Goal: Information Seeking & Learning: Learn about a topic

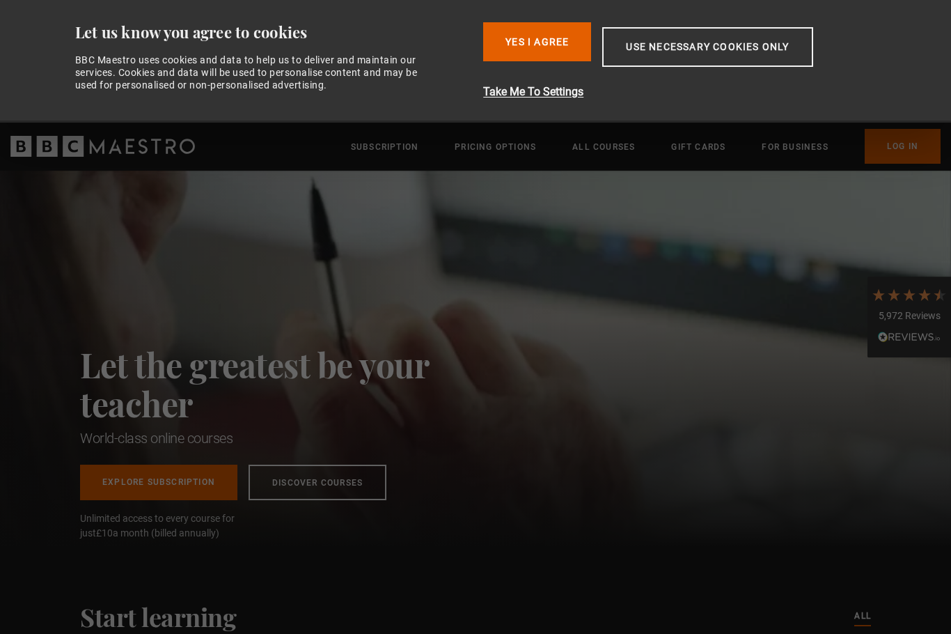
click at [538, 98] on button "Take Me To Settings" at bounding box center [684, 92] width 403 height 17
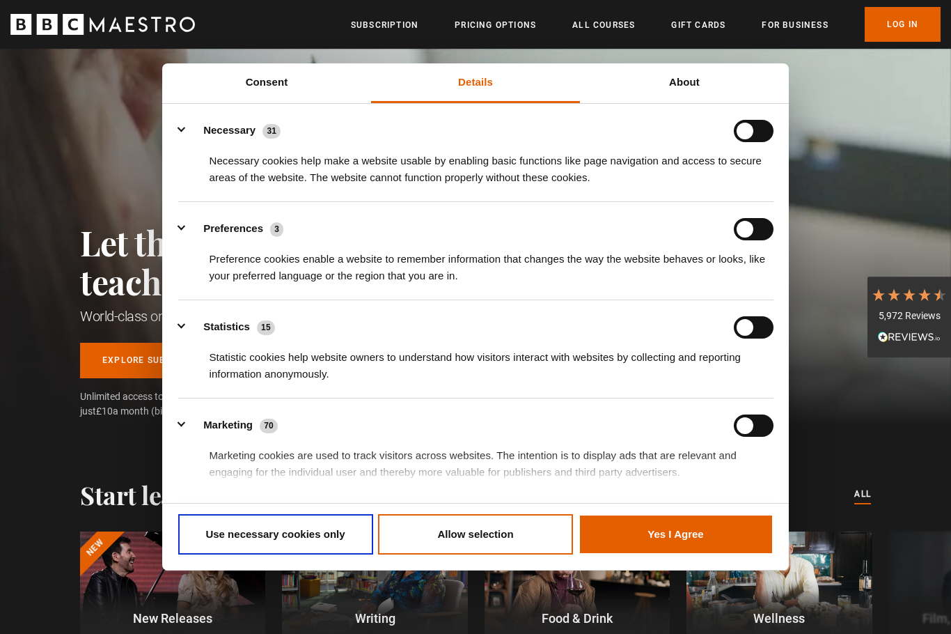
scroll to position [0, 182]
click at [480, 554] on button "Allow selection" at bounding box center [475, 534] width 195 height 40
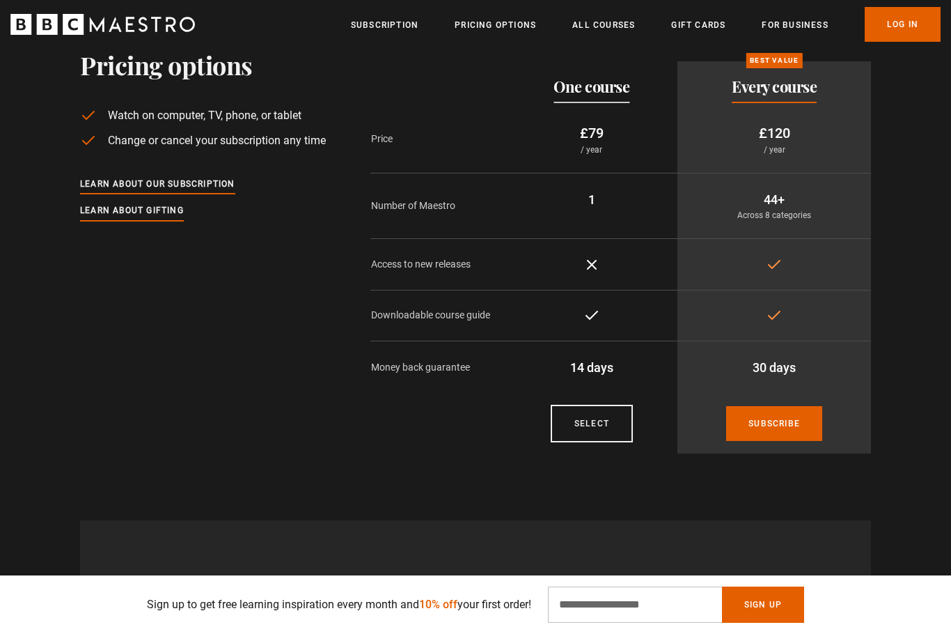
scroll to position [0, 730]
click at [772, 209] on p "Across 8 categories" at bounding box center [774, 215] width 171 height 13
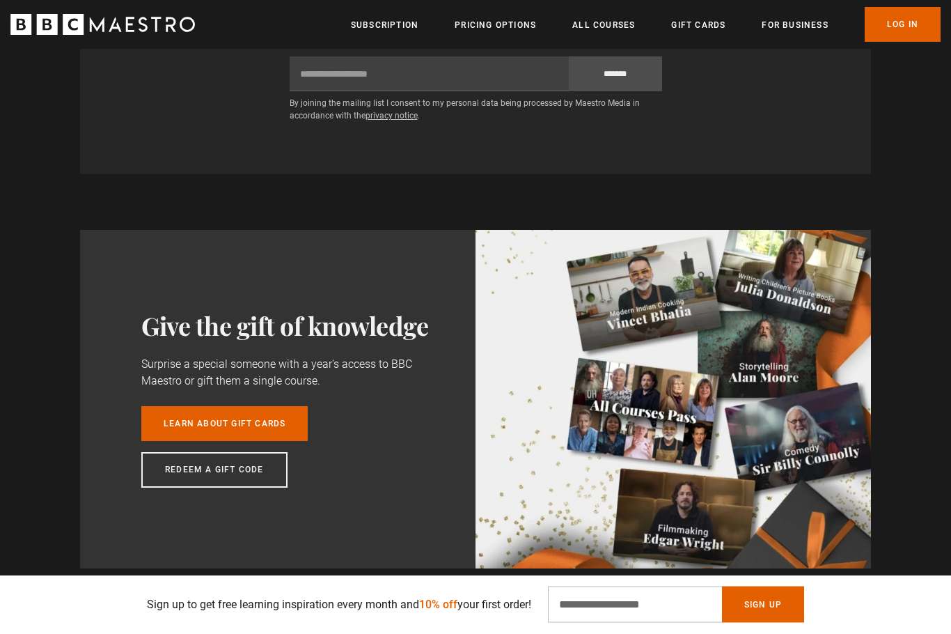
scroll to position [0, 1459]
click at [188, 428] on link "Learn about gift cards" at bounding box center [224, 424] width 166 height 35
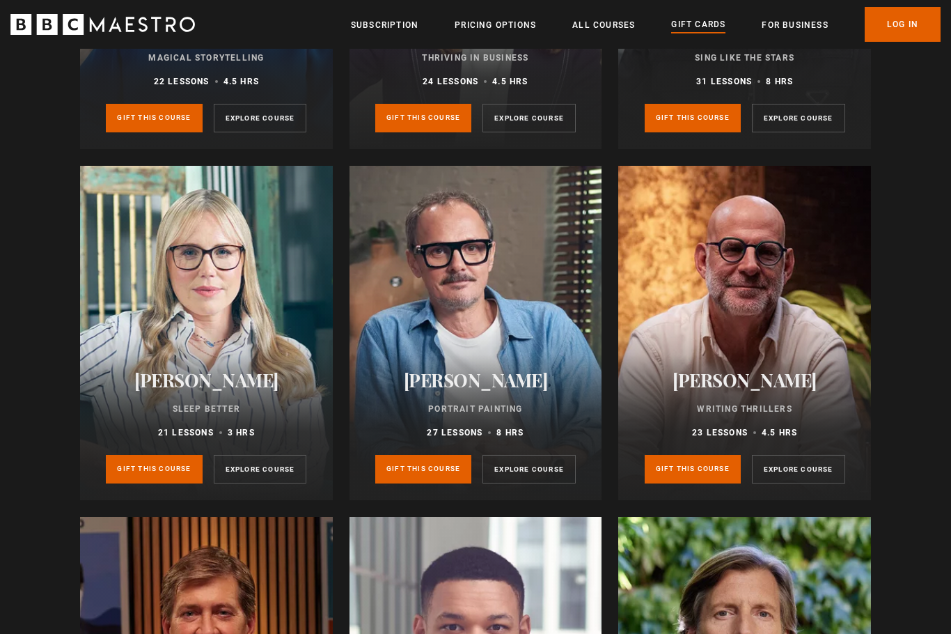
scroll to position [2488, 0]
click at [804, 471] on link "Explore course" at bounding box center [798, 468] width 93 height 29
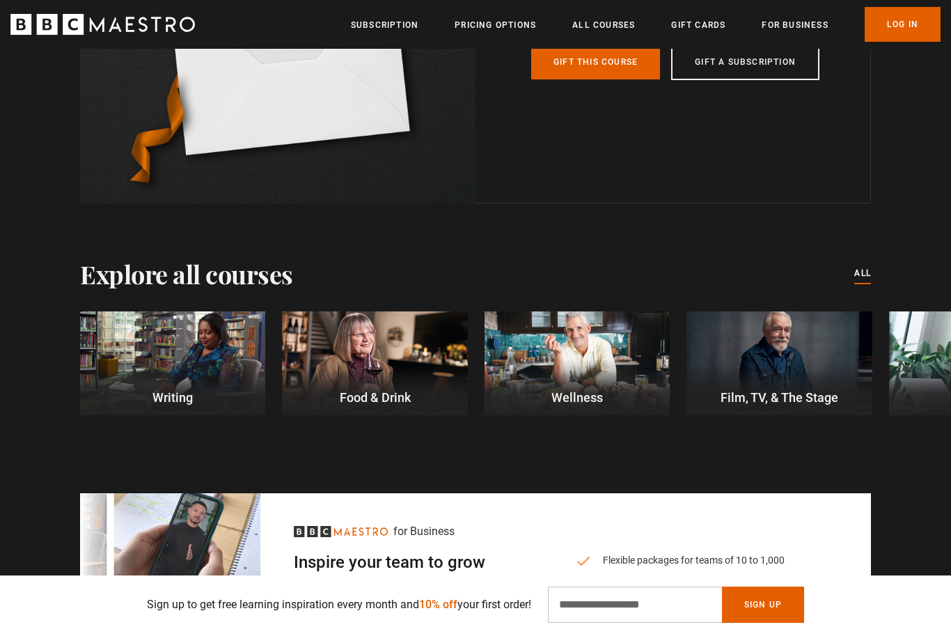
click at [170, 407] on p "Writing" at bounding box center [172, 397] width 185 height 19
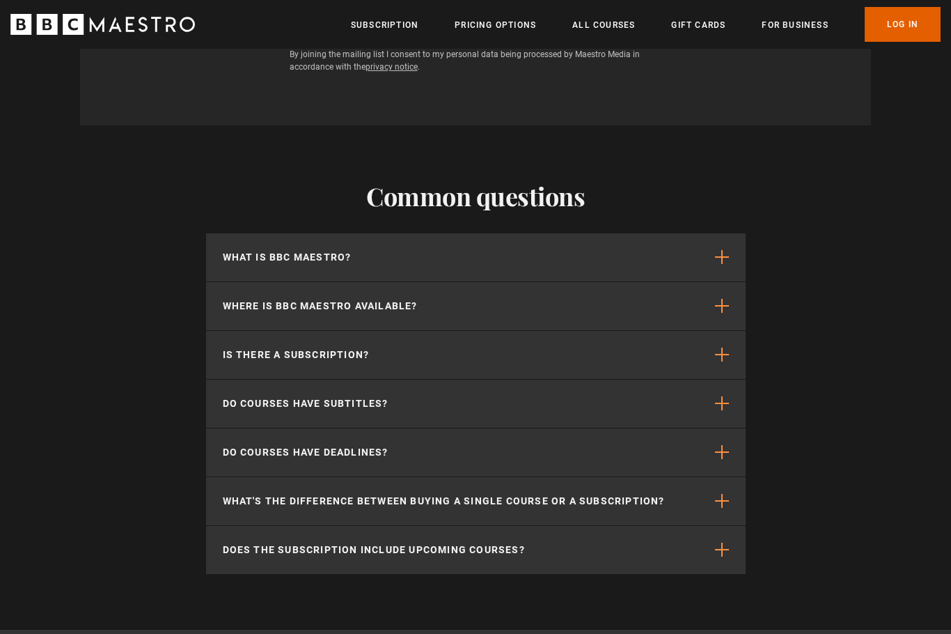
scroll to position [2273, 0]
click at [721, 260] on span "button" at bounding box center [722, 257] width 14 height 14
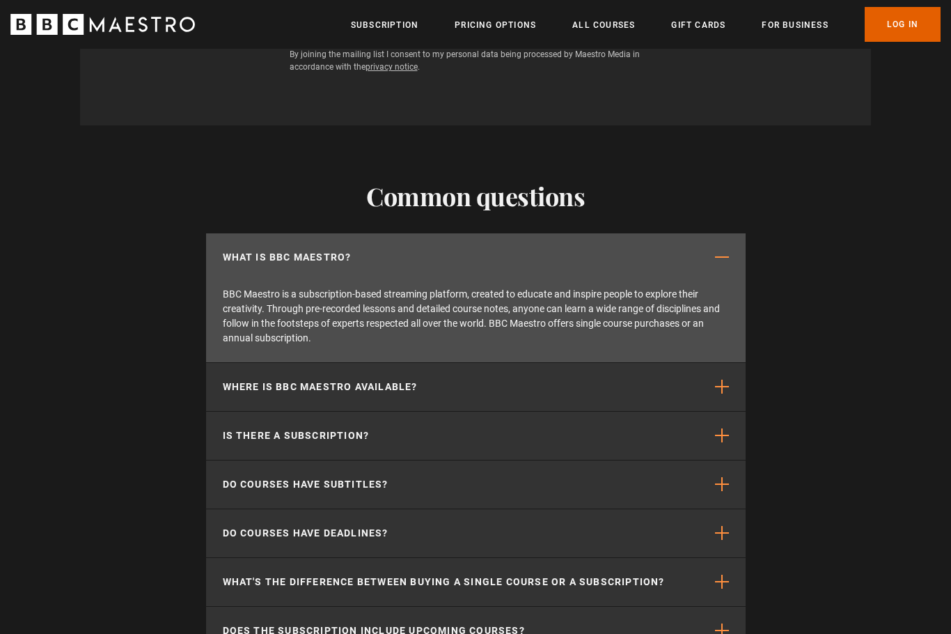
click at [721, 386] on span "button" at bounding box center [722, 386] width 14 height 14
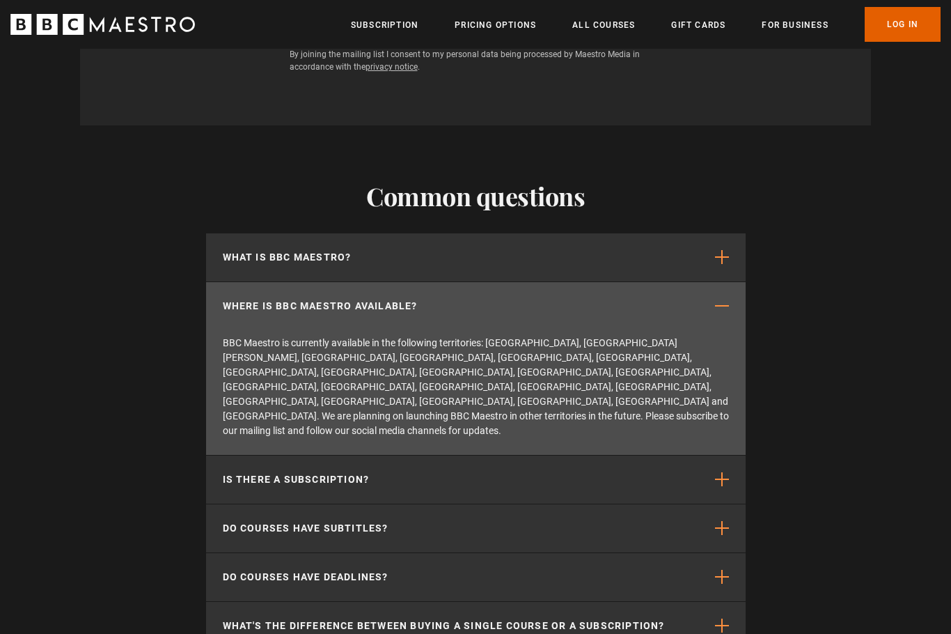
click at [728, 472] on span "button" at bounding box center [722, 479] width 14 height 14
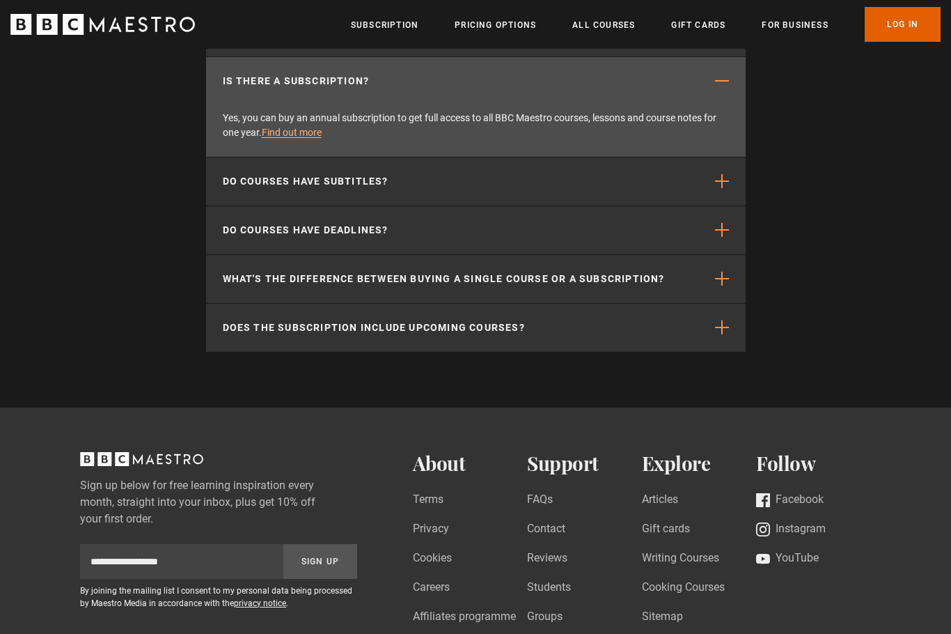
scroll to position [2553, 0]
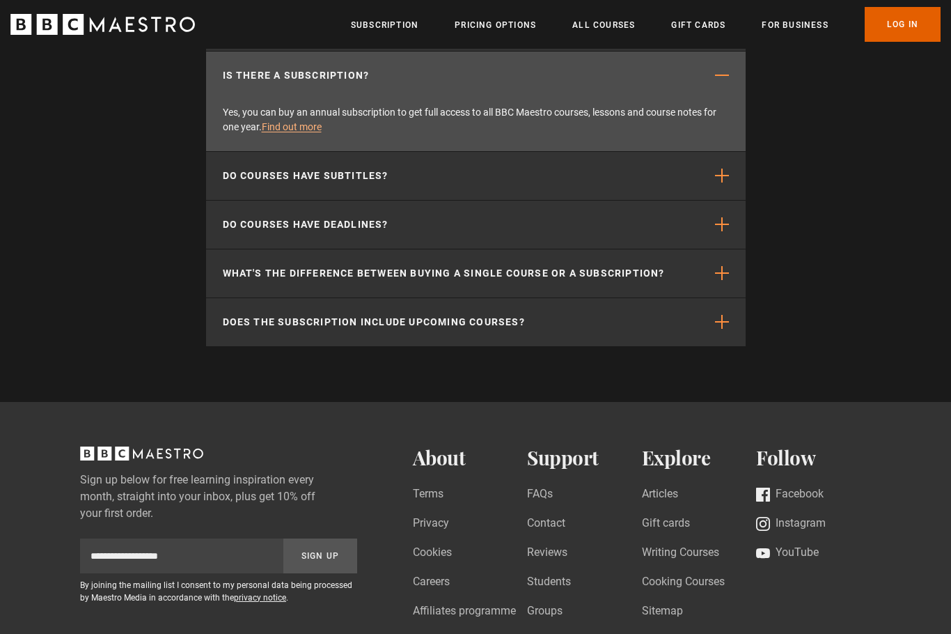
click at [717, 175] on span "button" at bounding box center [722, 176] width 14 height 14
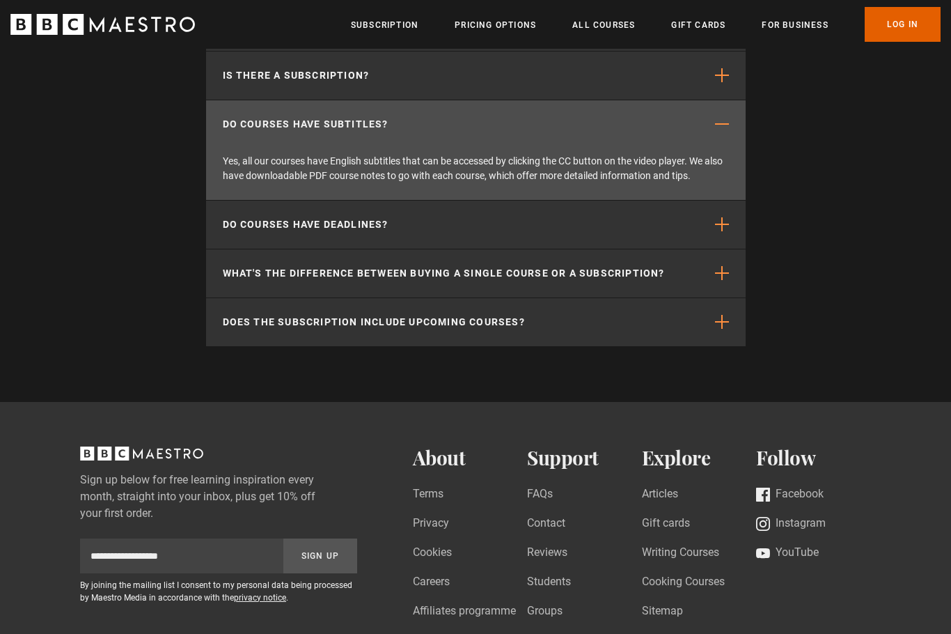
click at [715, 238] on button "Do courses have deadlines?" at bounding box center [476, 225] width 540 height 48
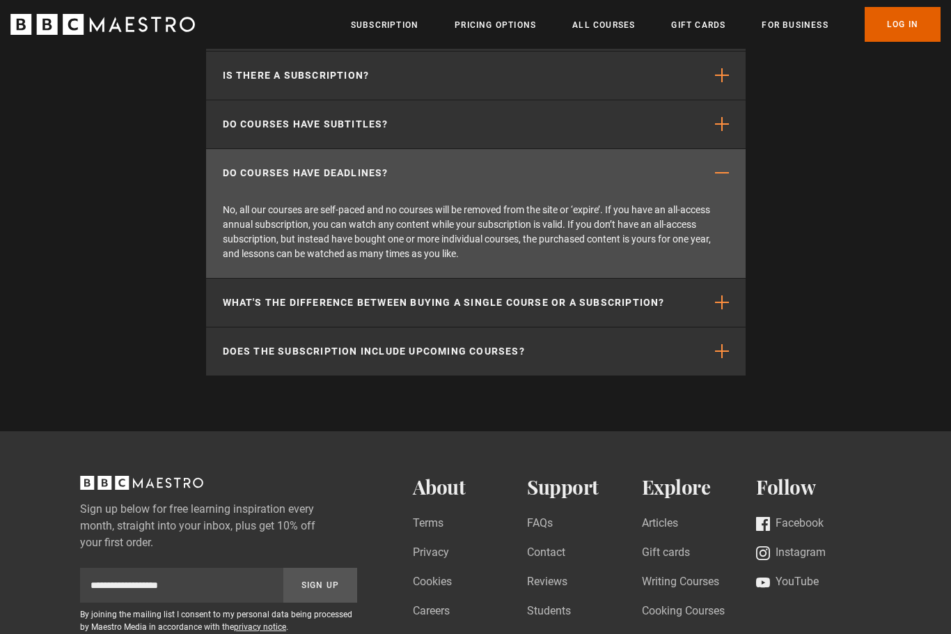
click at [108, 330] on div "Common questions What is BBC Maestro? BBC Maestro is a subscription-based strea…" at bounding box center [475, 138] width 951 height 584
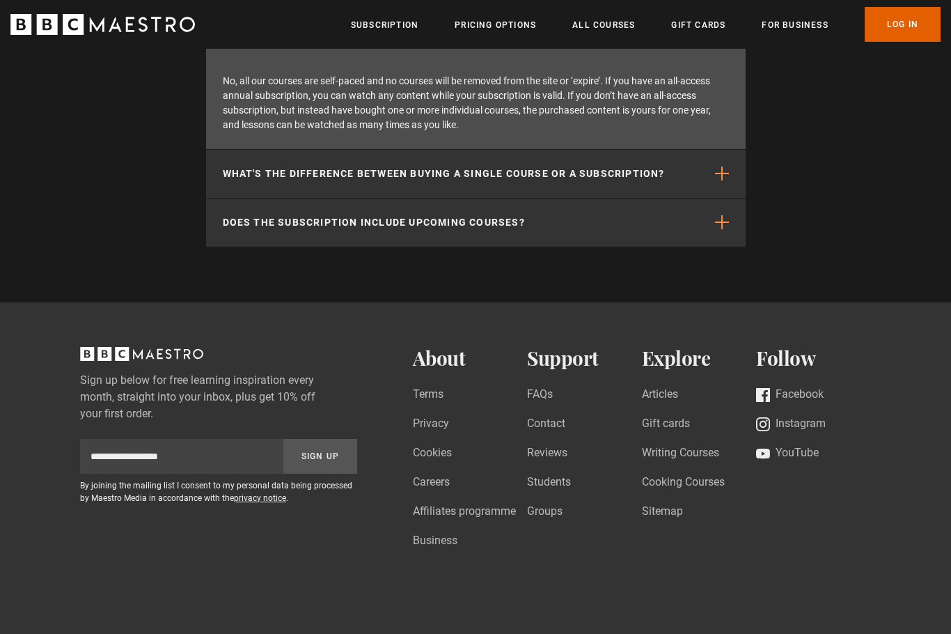
scroll to position [2682, 0]
click at [715, 221] on span "button" at bounding box center [722, 221] width 14 height 14
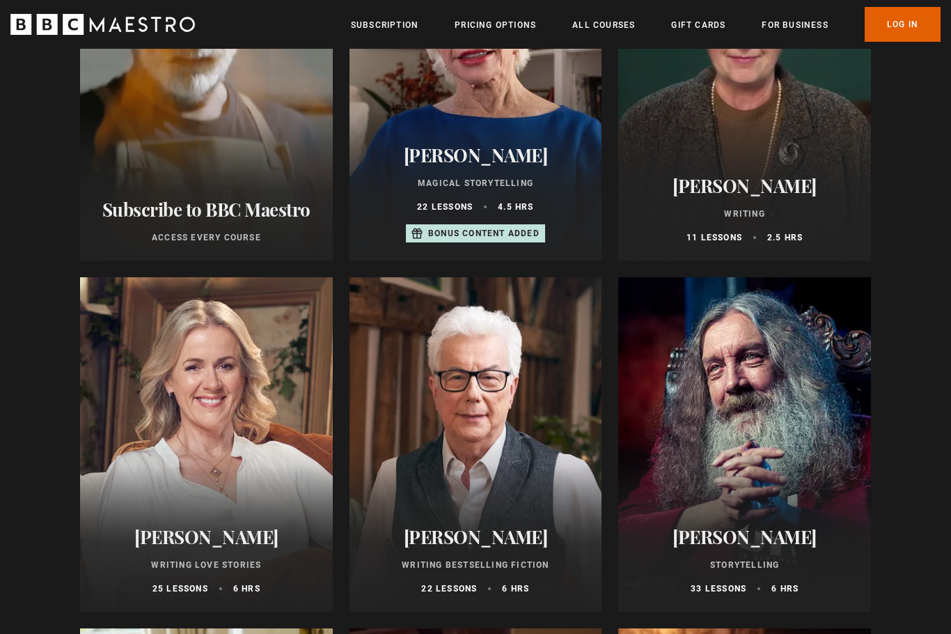
scroll to position [295, 0]
click at [618, 19] on link "All Courses" at bounding box center [603, 25] width 63 height 14
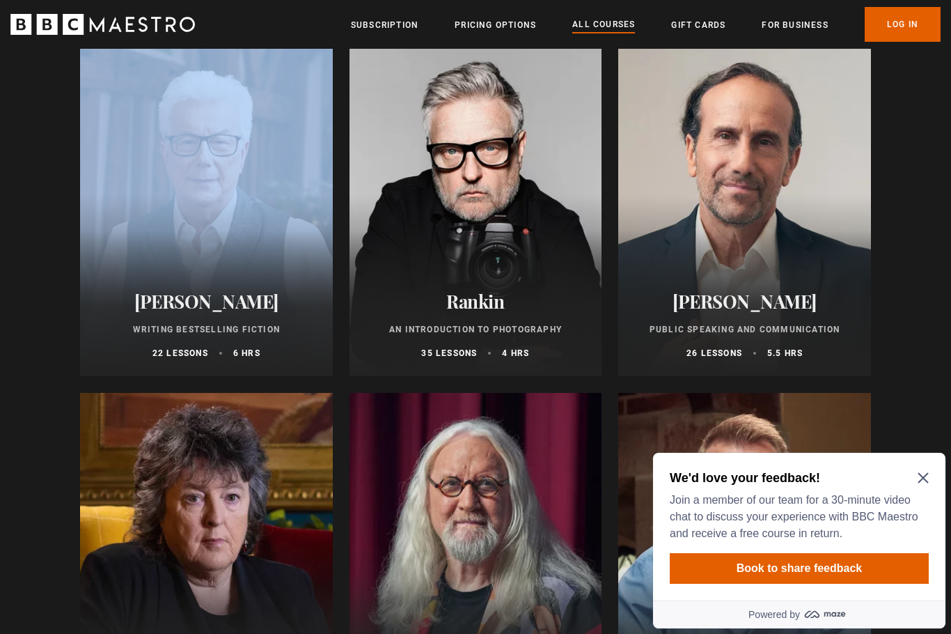
scroll to position [2986, 0]
click at [42, 352] on div "All courses All courses New courses Writing Food & Drink Wellness Film, TV, & T…" at bounding box center [475, 168] width 897 height 6210
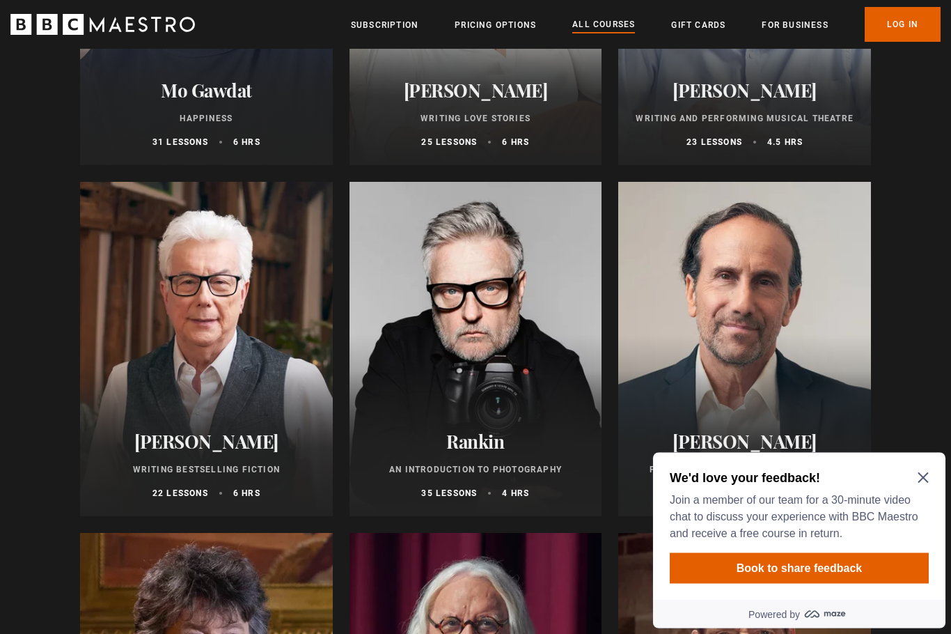
scroll to position [2845, 0]
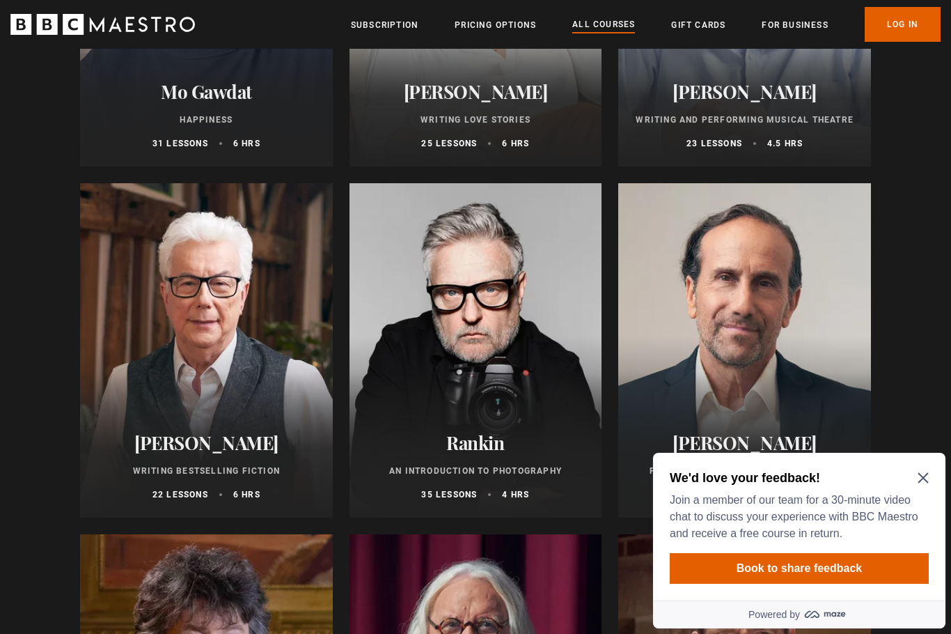
click at [921, 481] on icon "Close Maze Prompt" at bounding box center [923, 477] width 11 height 11
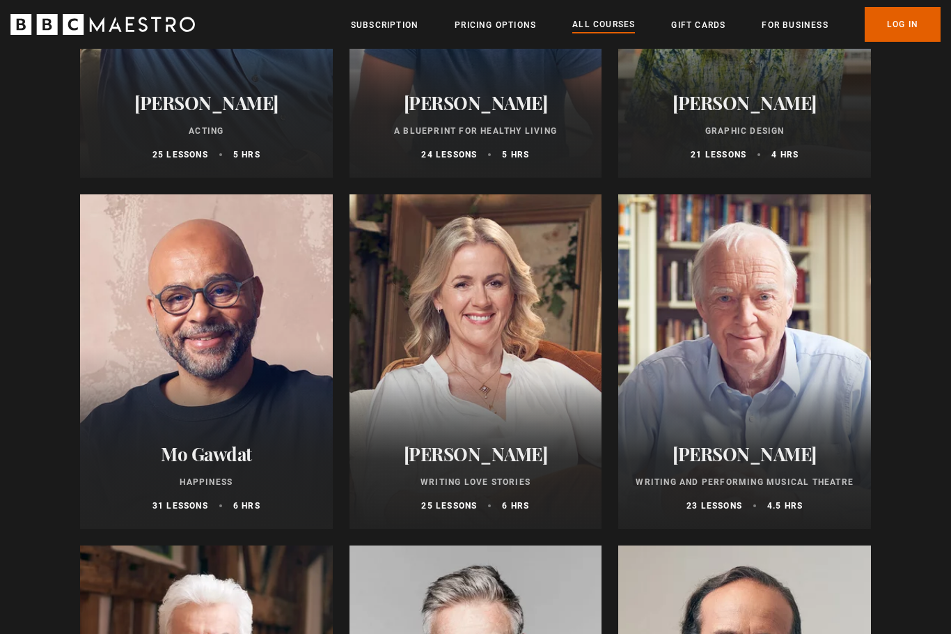
scroll to position [2483, 0]
click at [494, 26] on link "Pricing Options" at bounding box center [495, 25] width 81 height 14
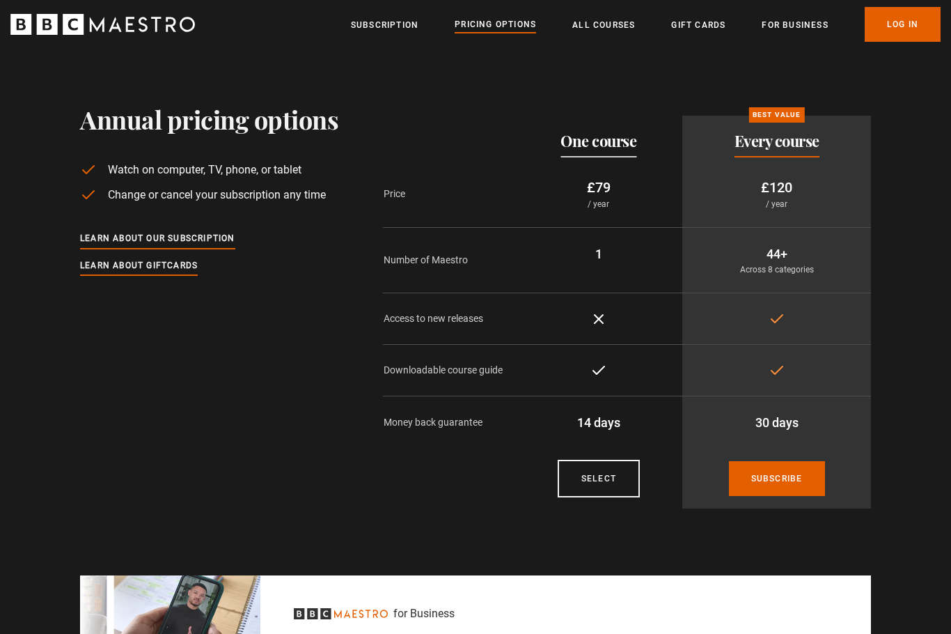
click at [608, 25] on link "All Courses" at bounding box center [603, 25] width 63 height 14
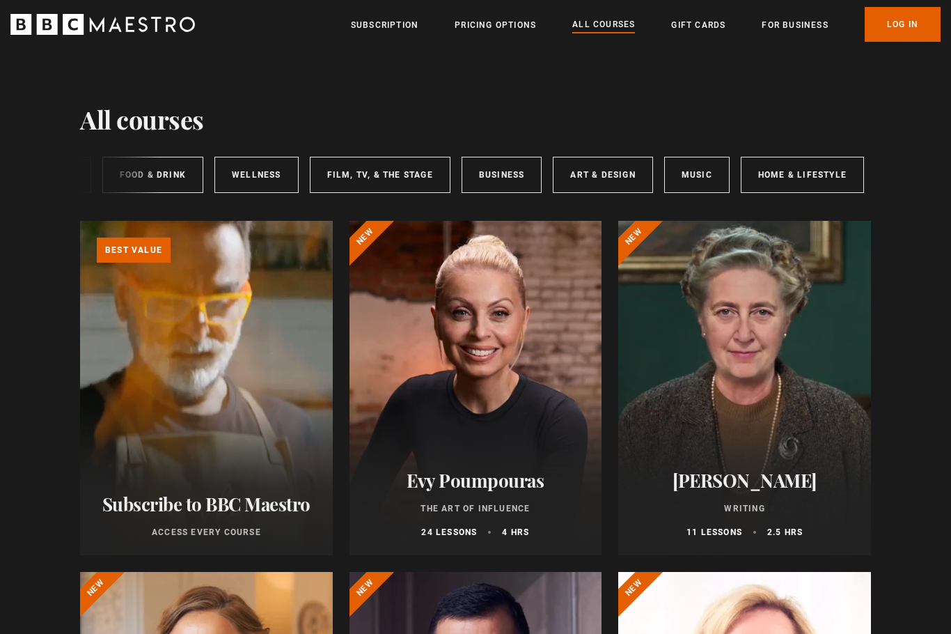
scroll to position [0, 208]
click at [595, 181] on link "Art & Design" at bounding box center [604, 175] width 100 height 36
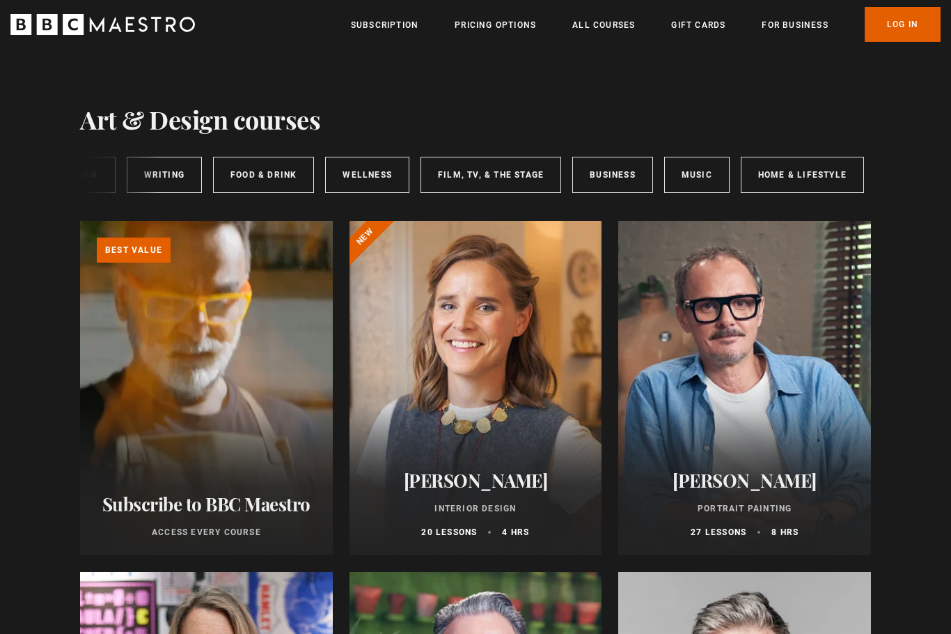
scroll to position [0, 208]
click at [619, 177] on link "Business" at bounding box center [613, 175] width 81 height 36
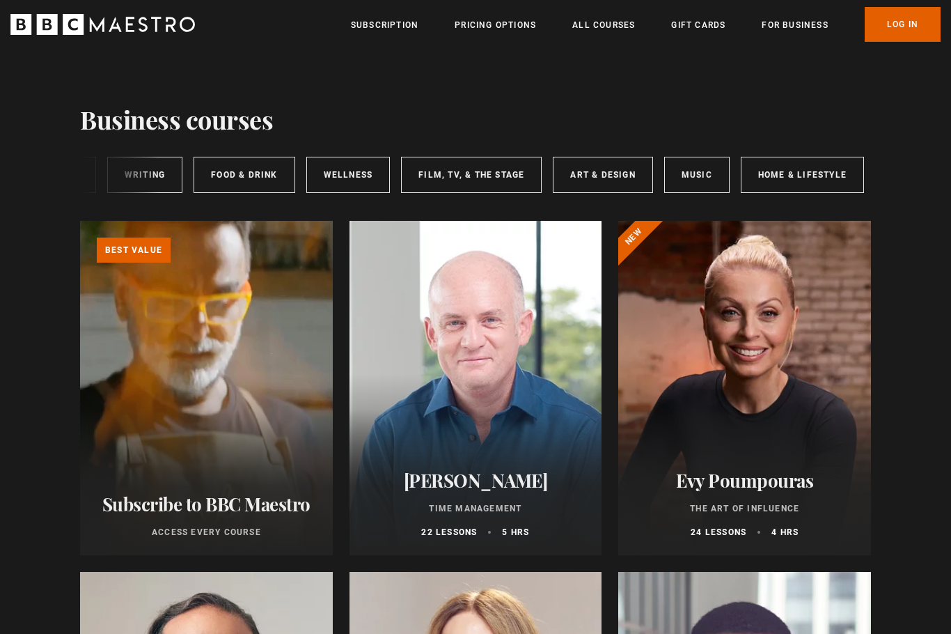
scroll to position [0, 208]
click at [690, 171] on link "Music" at bounding box center [697, 175] width 65 height 36
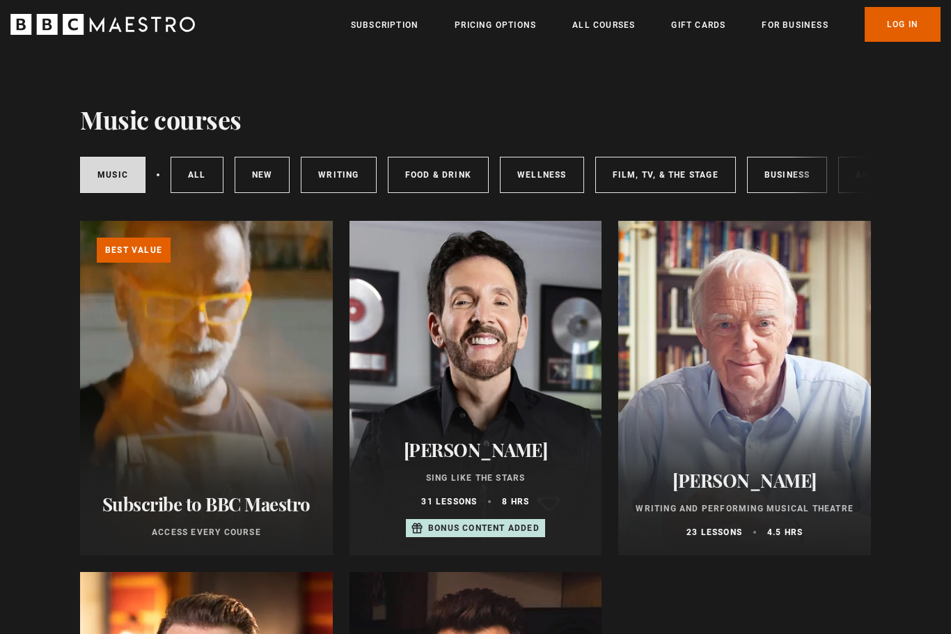
click at [434, 408] on div at bounding box center [476, 388] width 253 height 334
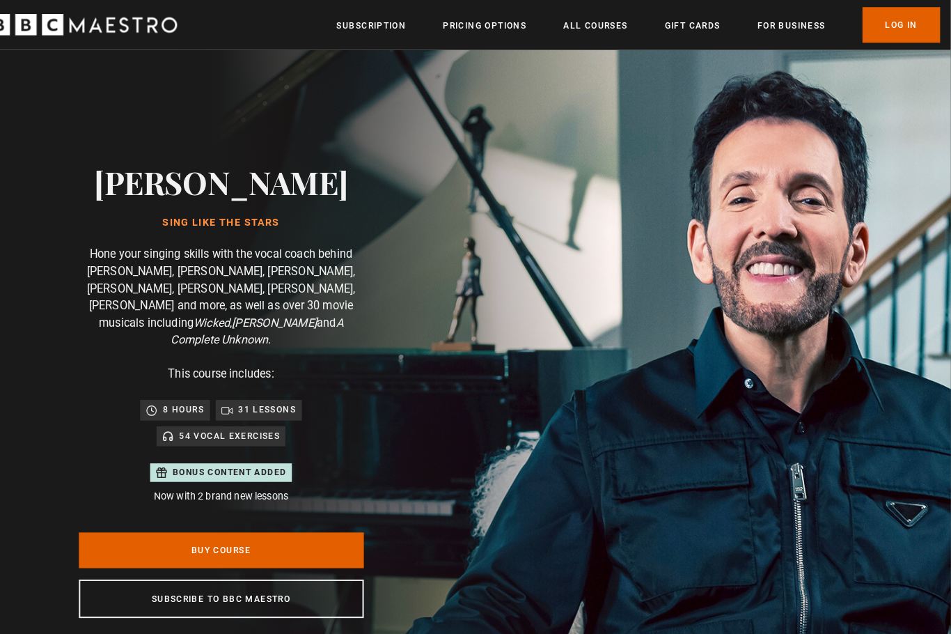
click at [587, 27] on link "All Courses" at bounding box center [603, 25] width 63 height 14
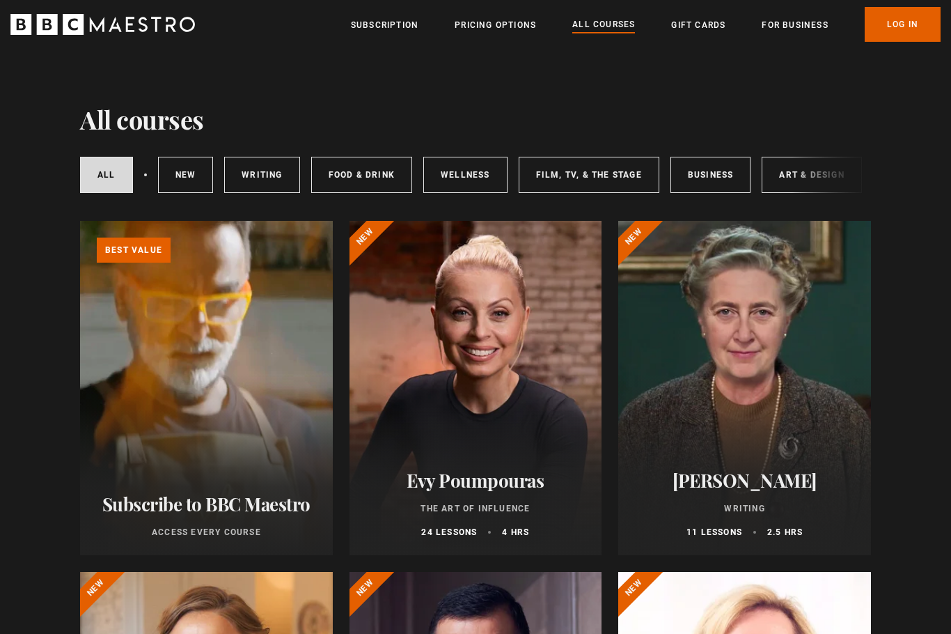
click at [267, 173] on link "Writing" at bounding box center [261, 175] width 75 height 36
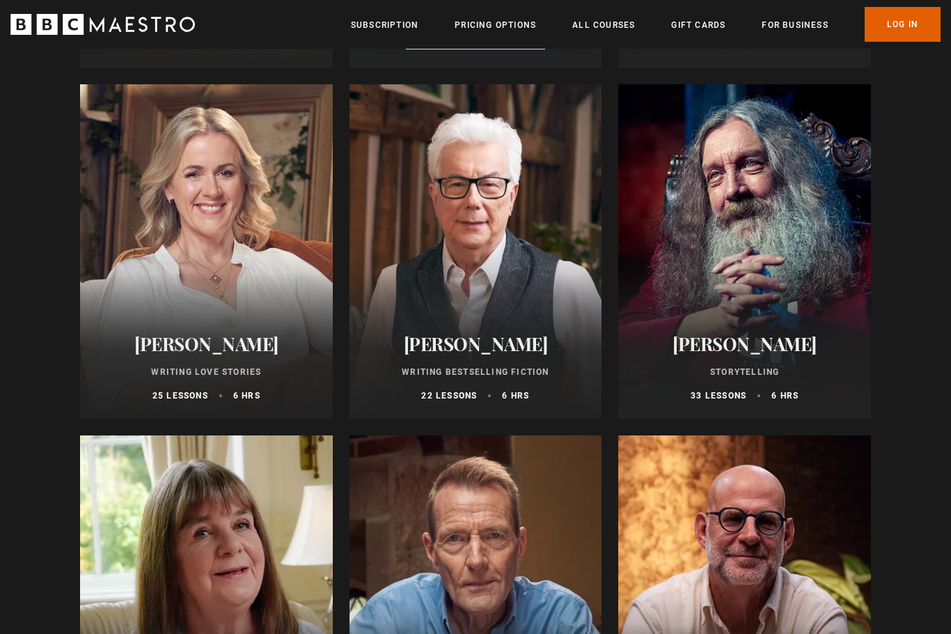
scroll to position [487, 0]
click at [753, 346] on h2 "[PERSON_NAME]" at bounding box center [744, 345] width 219 height 22
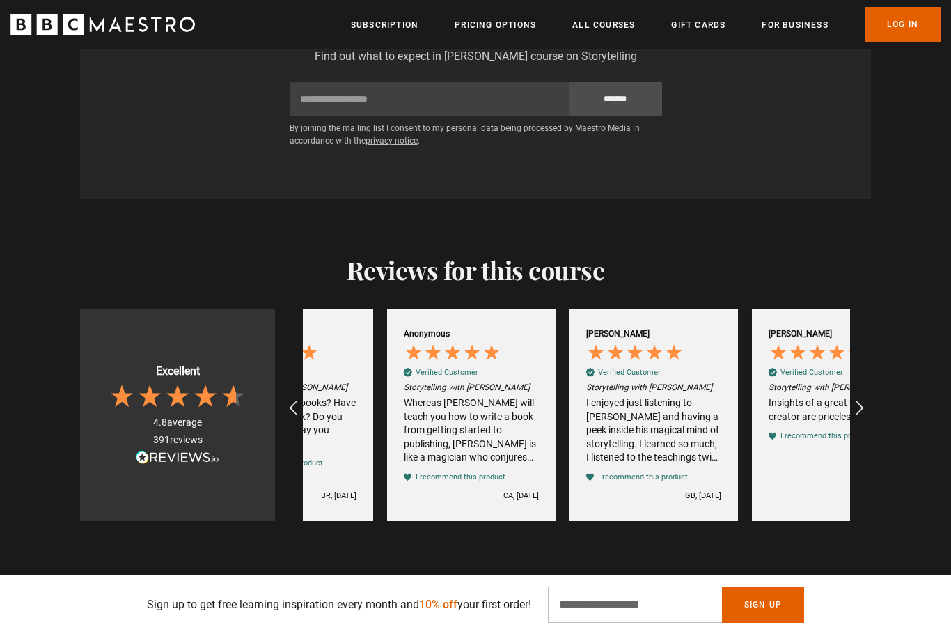
scroll to position [0, 1095]
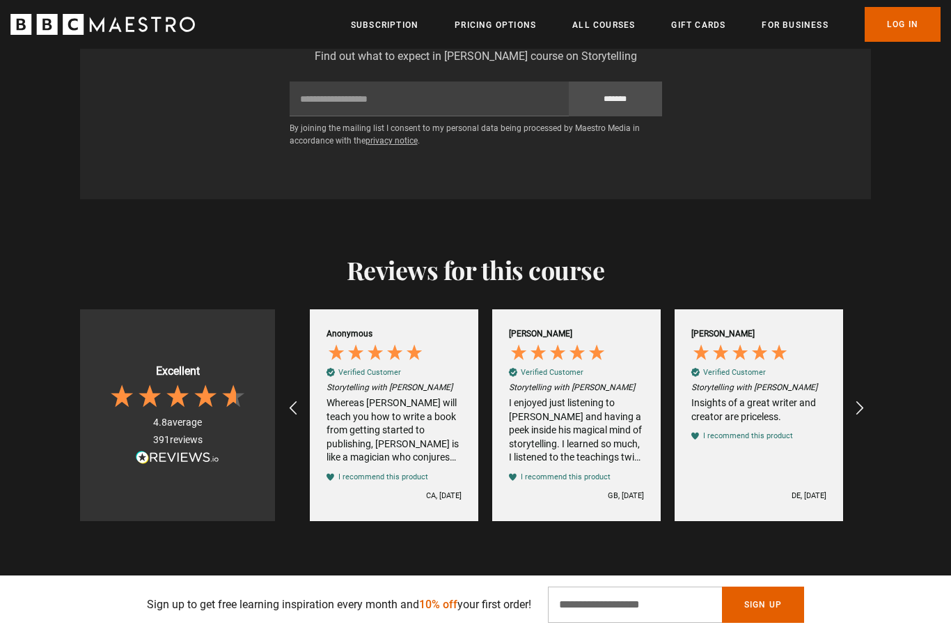
click at [852, 416] on icon "REVIEWS.io Carousel Scroll Right" at bounding box center [860, 408] width 17 height 17
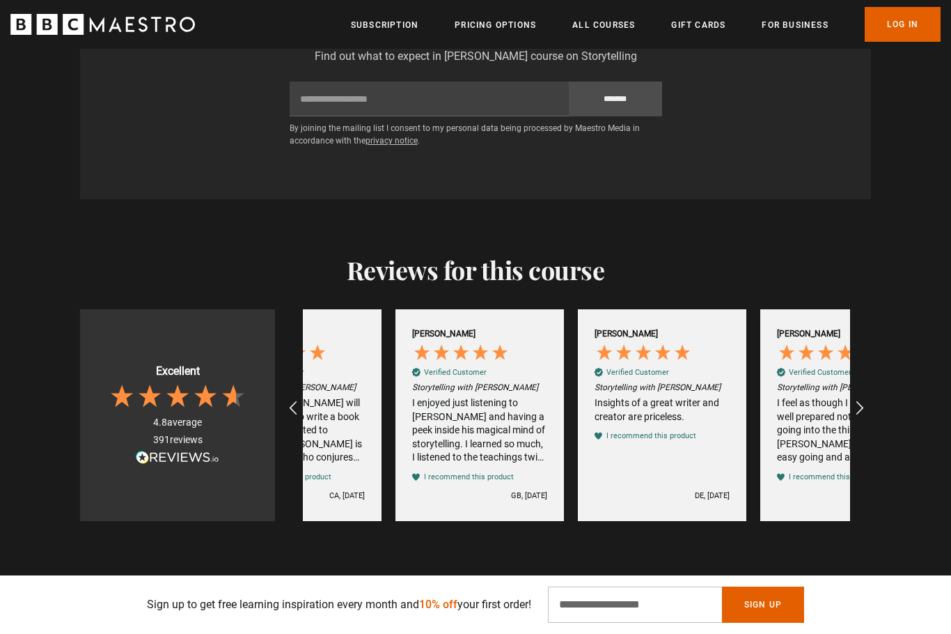
scroll to position [0, 1277]
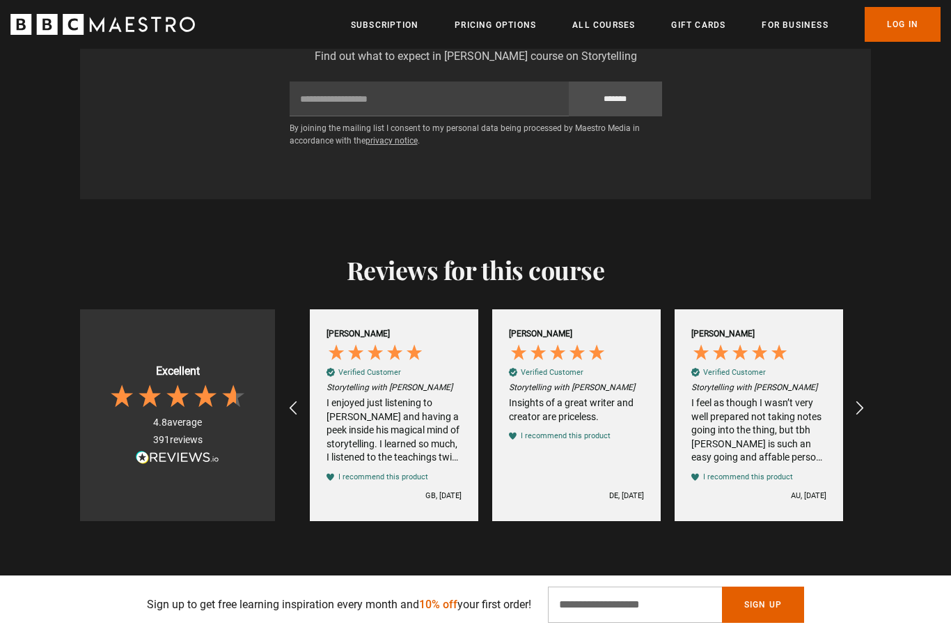
click at [863, 425] on div "REVIEWS.io Carousel Scroll Right" at bounding box center [859, 407] width 33 height 33
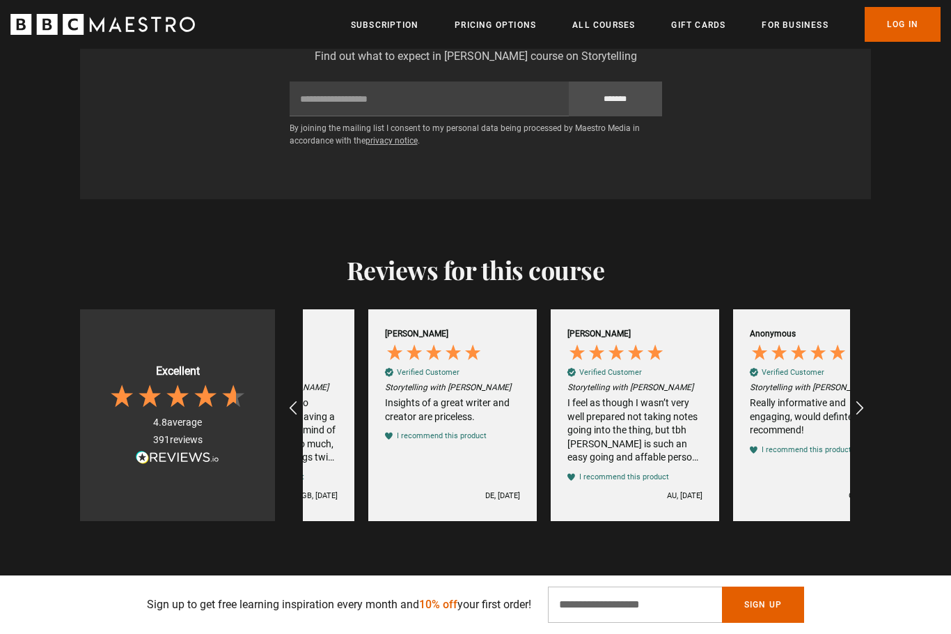
scroll to position [0, 1459]
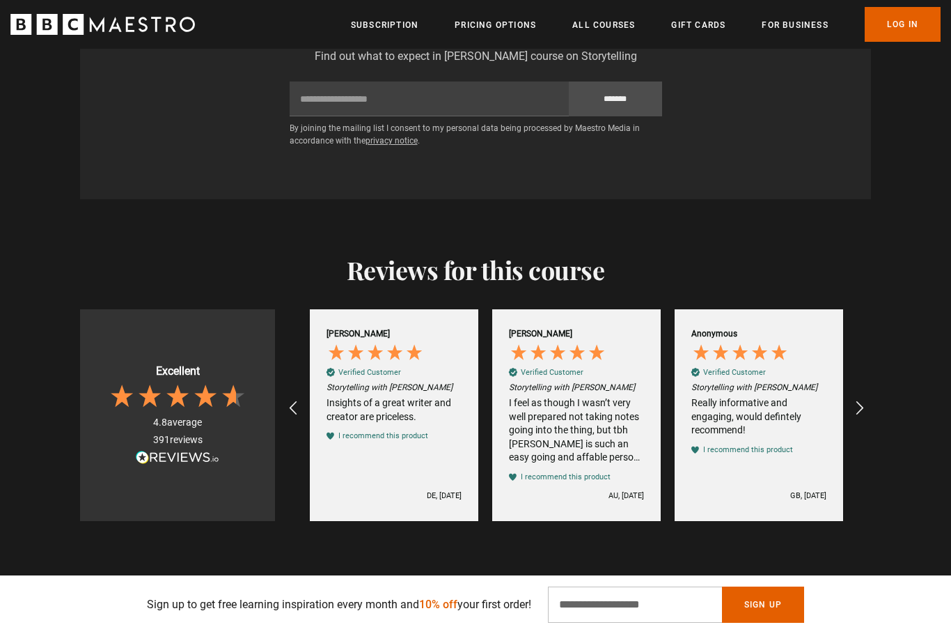
click at [864, 425] on div "REVIEWS.io Carousel Scroll Right" at bounding box center [859, 407] width 33 height 33
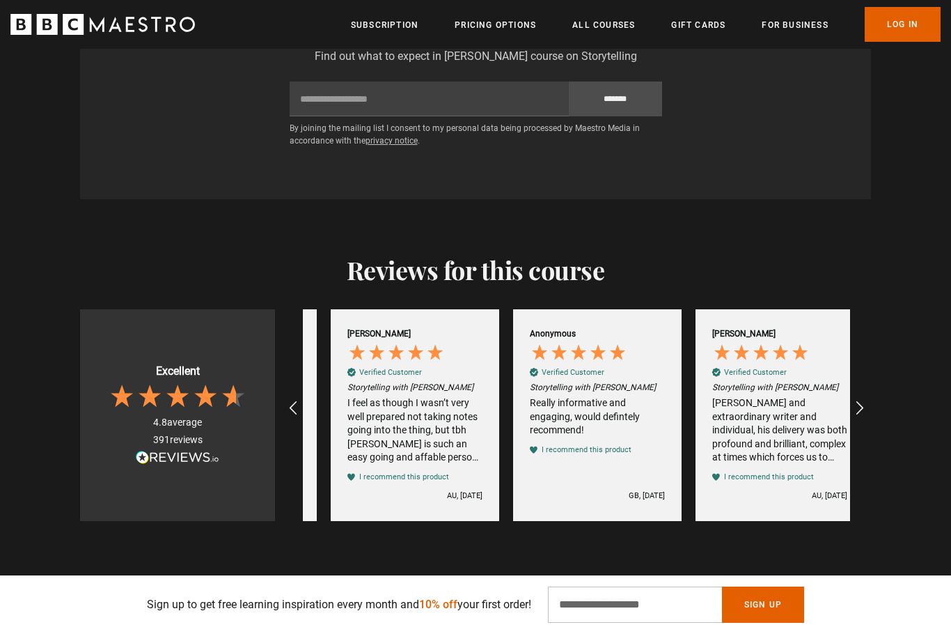
scroll to position [0, 1642]
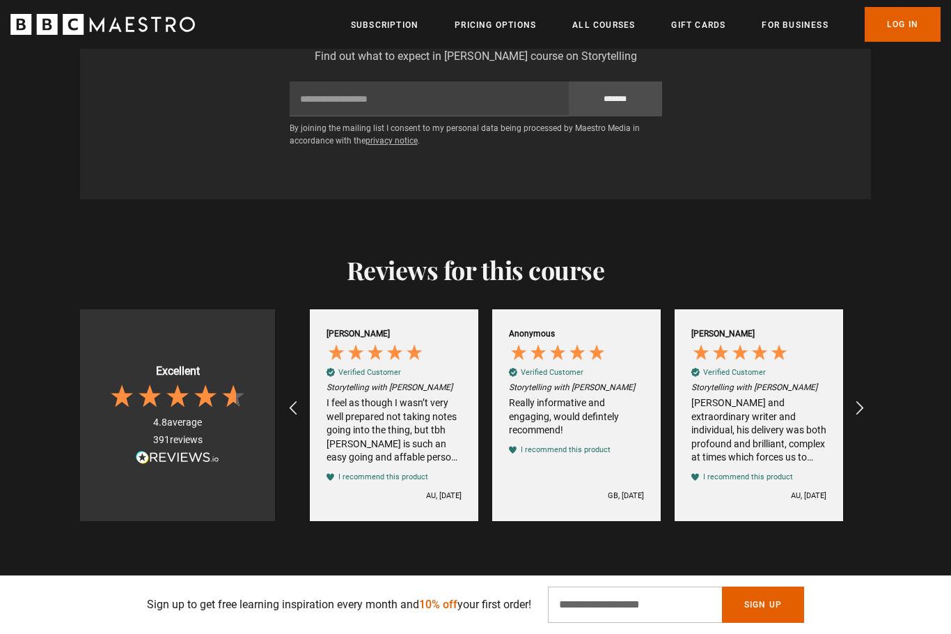
click at [868, 416] on icon "REVIEWS.io Carousel Scroll Right" at bounding box center [860, 408] width 17 height 17
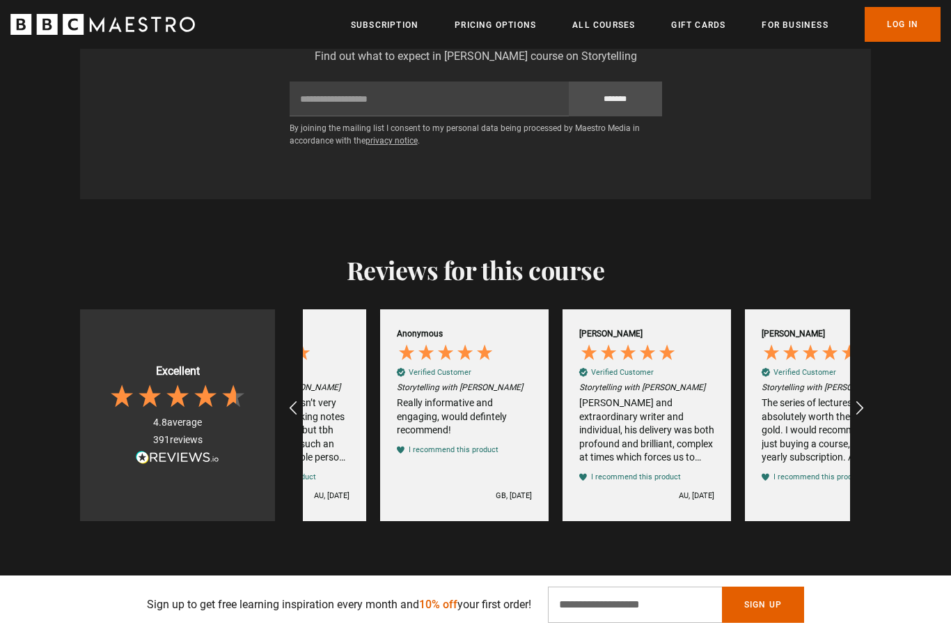
scroll to position [0, 1824]
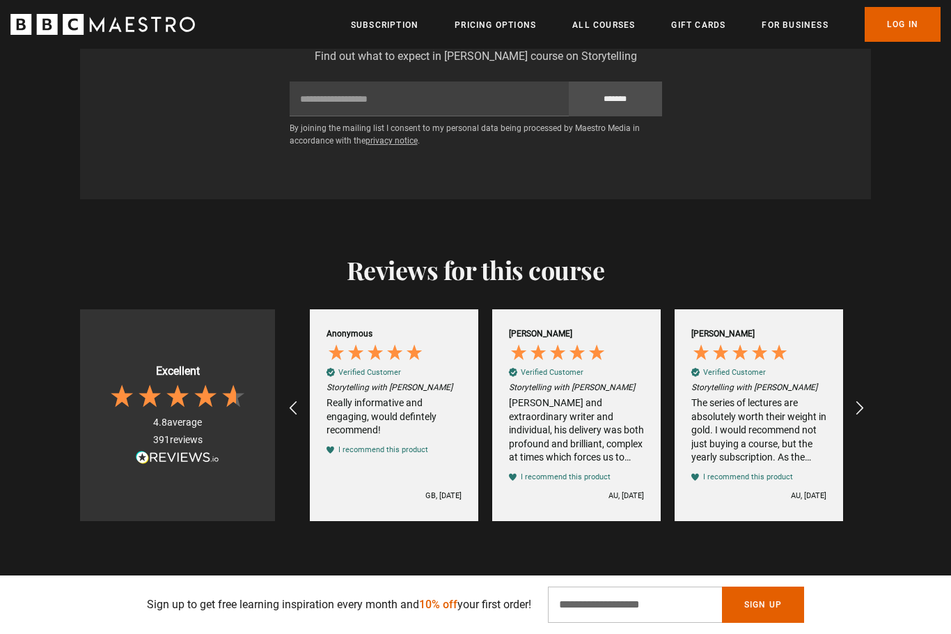
click at [868, 416] on icon "REVIEWS.io Carousel Scroll Right" at bounding box center [860, 408] width 17 height 17
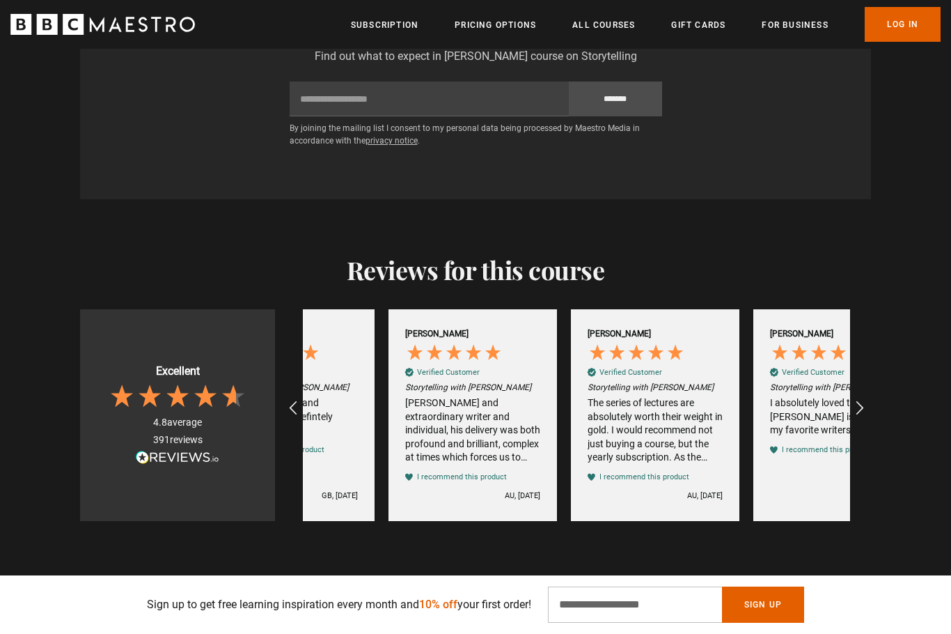
scroll to position [0, 2007]
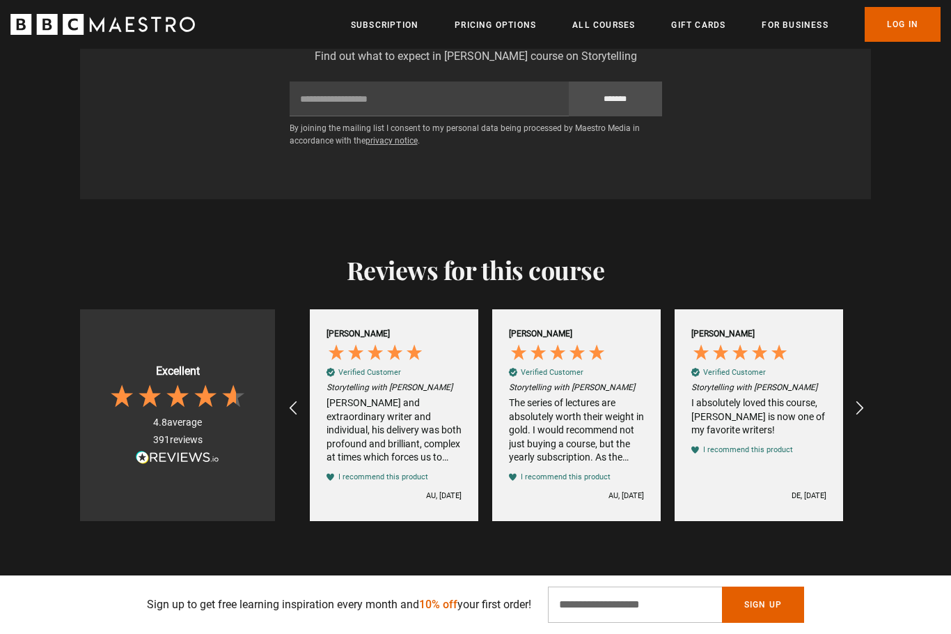
click at [866, 416] on icon "REVIEWS.io Carousel Scroll Right" at bounding box center [860, 408] width 17 height 17
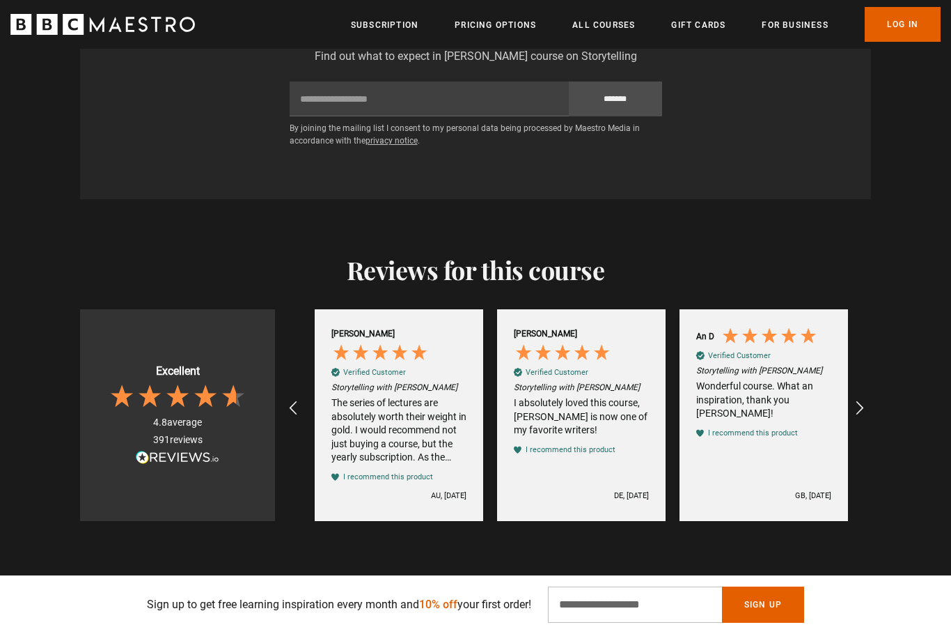
scroll to position [0, 2189]
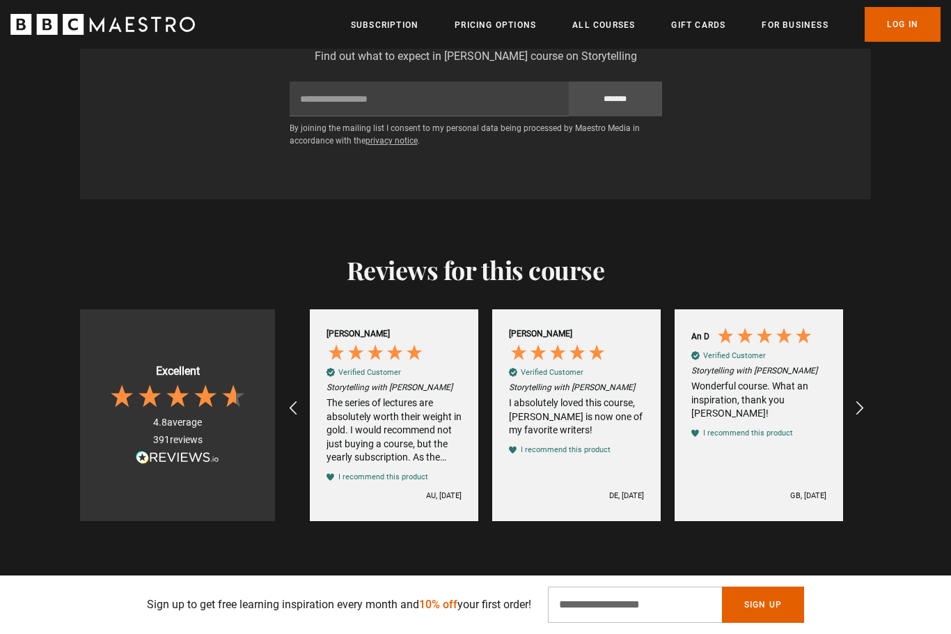
click at [867, 416] on icon "REVIEWS.io Carousel Scroll Right" at bounding box center [860, 408] width 17 height 17
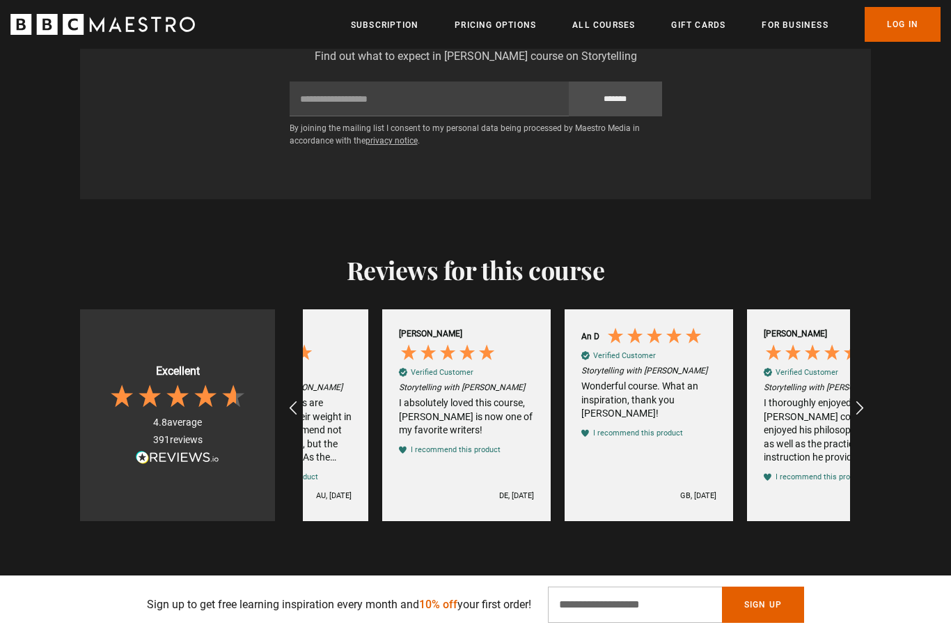
scroll to position [0, 2372]
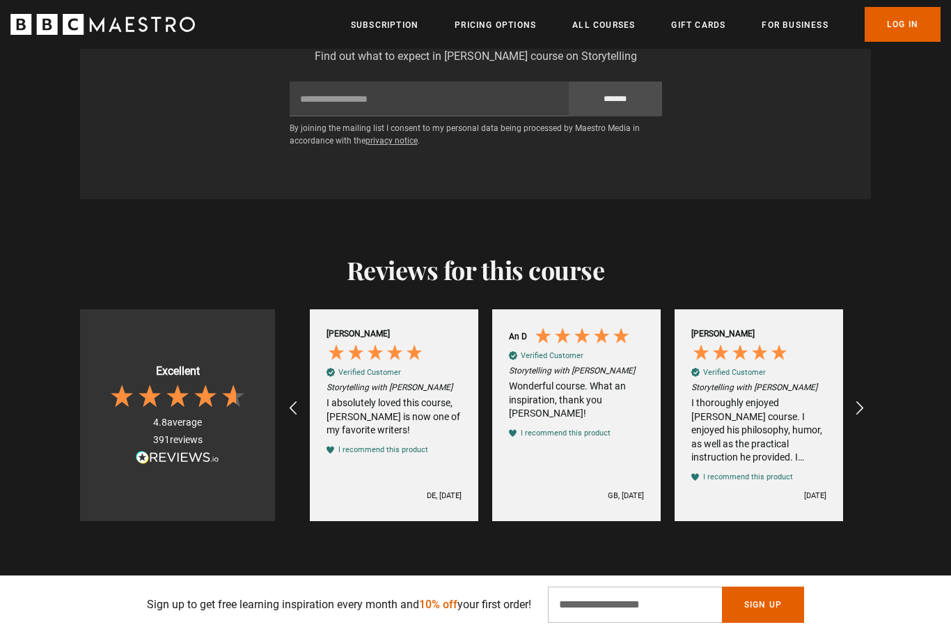
click at [867, 416] on icon "REVIEWS.io Carousel Scroll Right" at bounding box center [860, 408] width 17 height 17
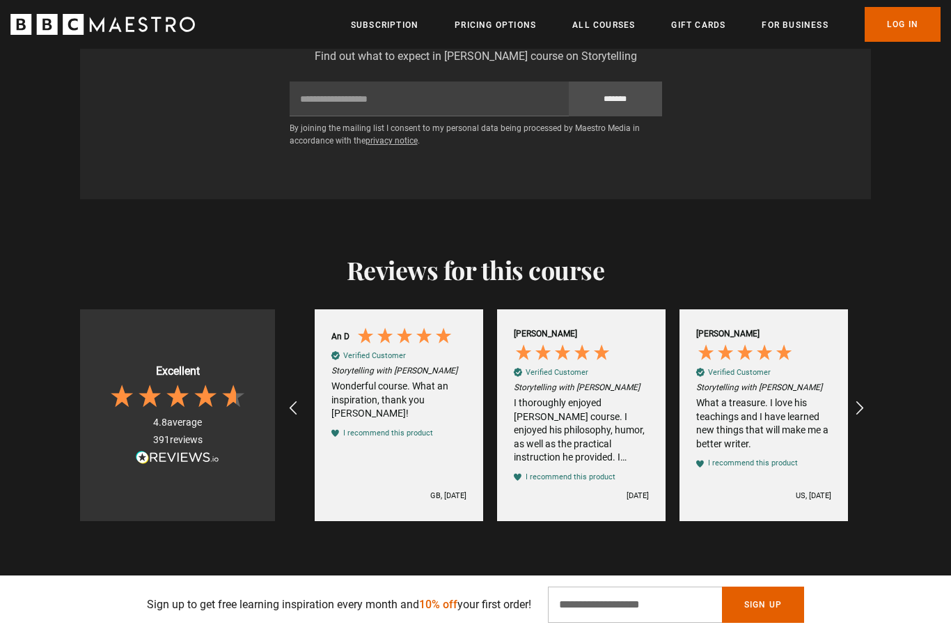
scroll to position [0, 2554]
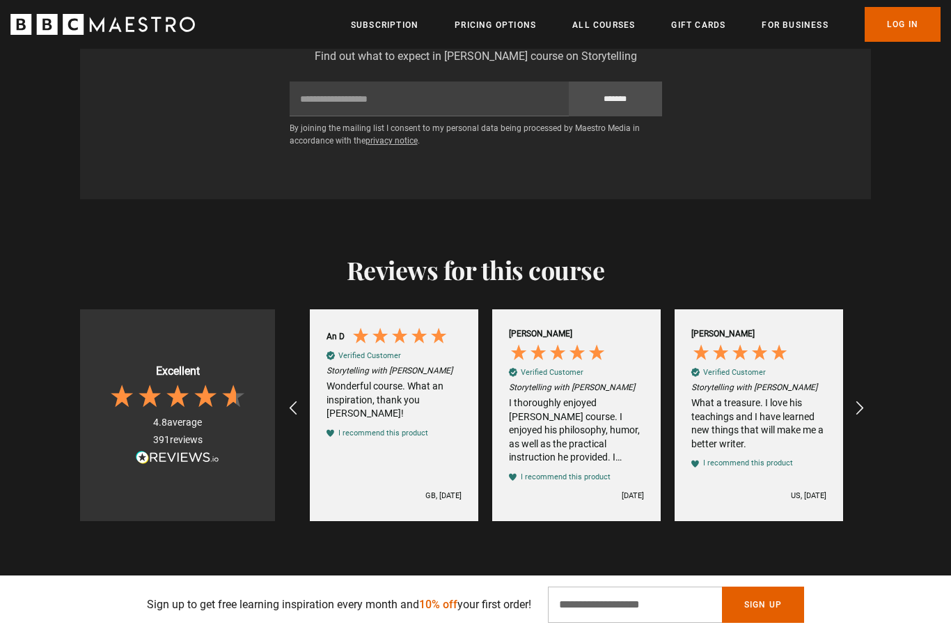
click at [866, 416] on icon "REVIEWS.io Carousel Scroll Right" at bounding box center [860, 408] width 17 height 17
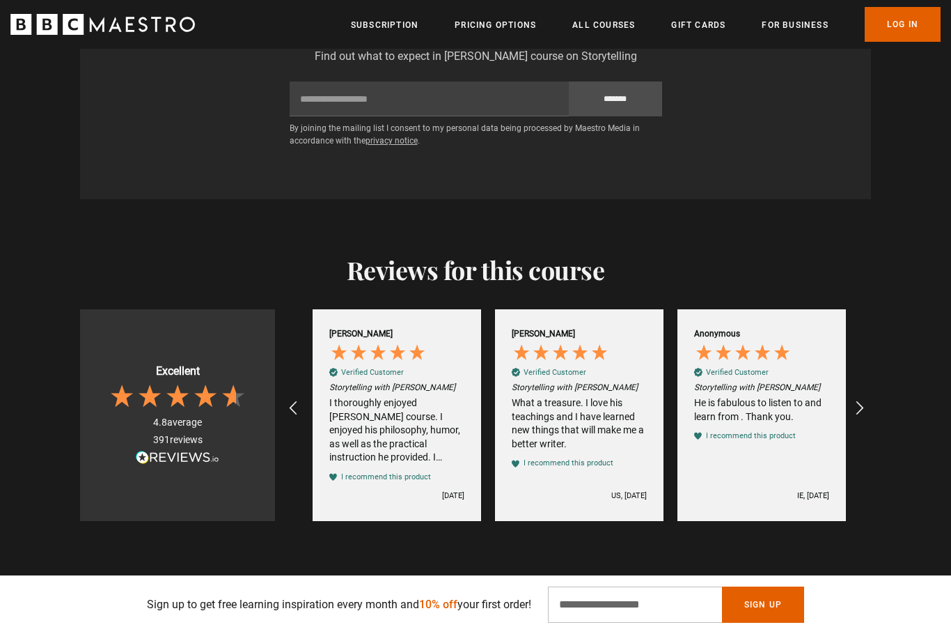
scroll to position [0, 2737]
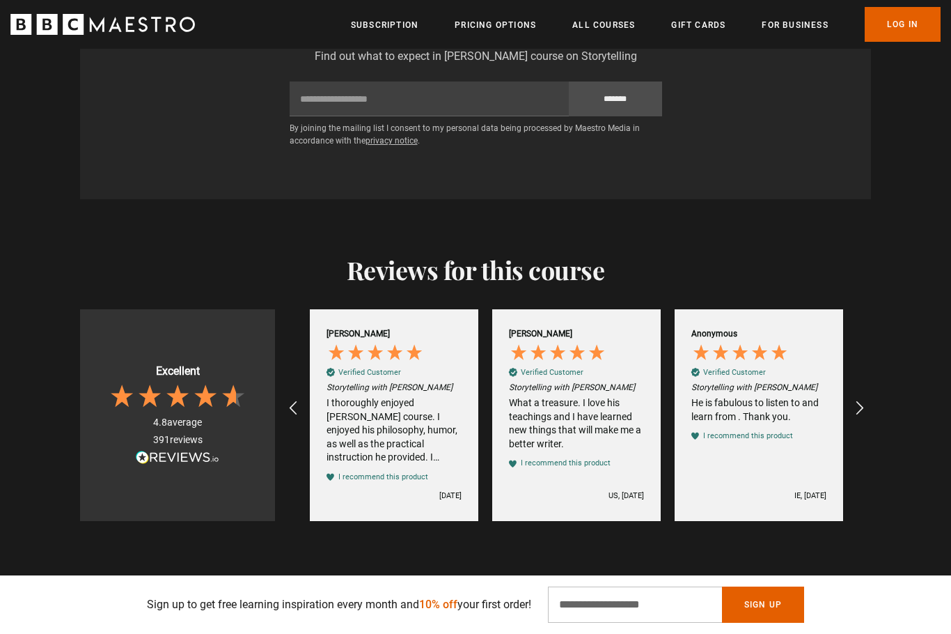
click at [861, 416] on icon "REVIEWS.io Carousel Scroll Right" at bounding box center [860, 408] width 17 height 17
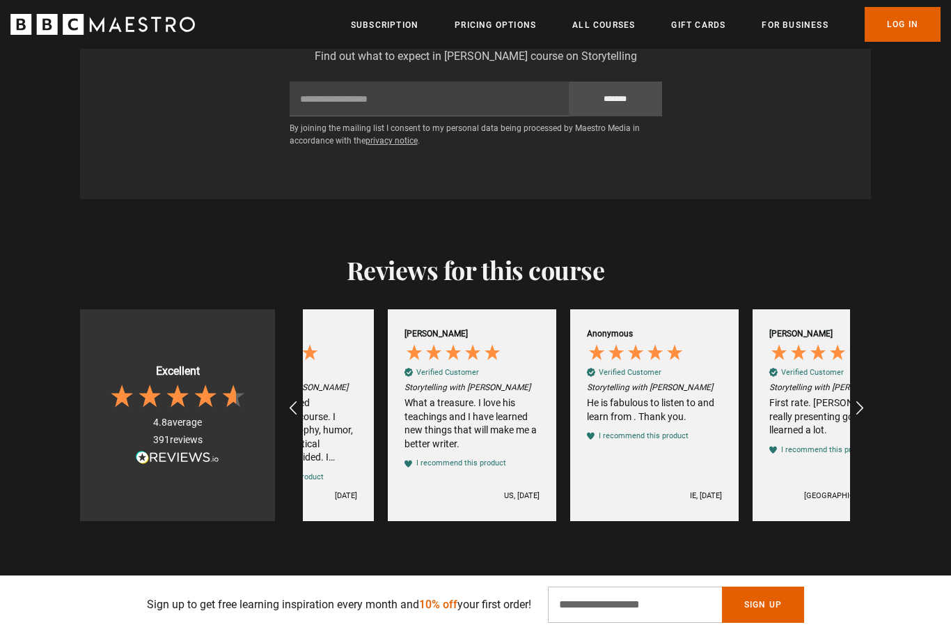
scroll to position [0, 2919]
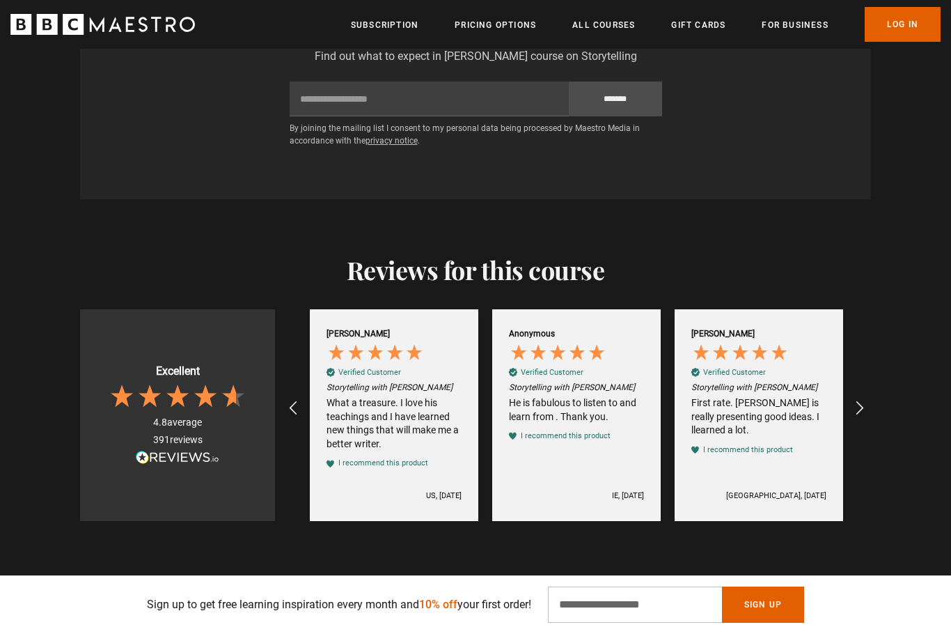
click at [866, 416] on icon "REVIEWS.io Carousel Scroll Right" at bounding box center [860, 408] width 17 height 17
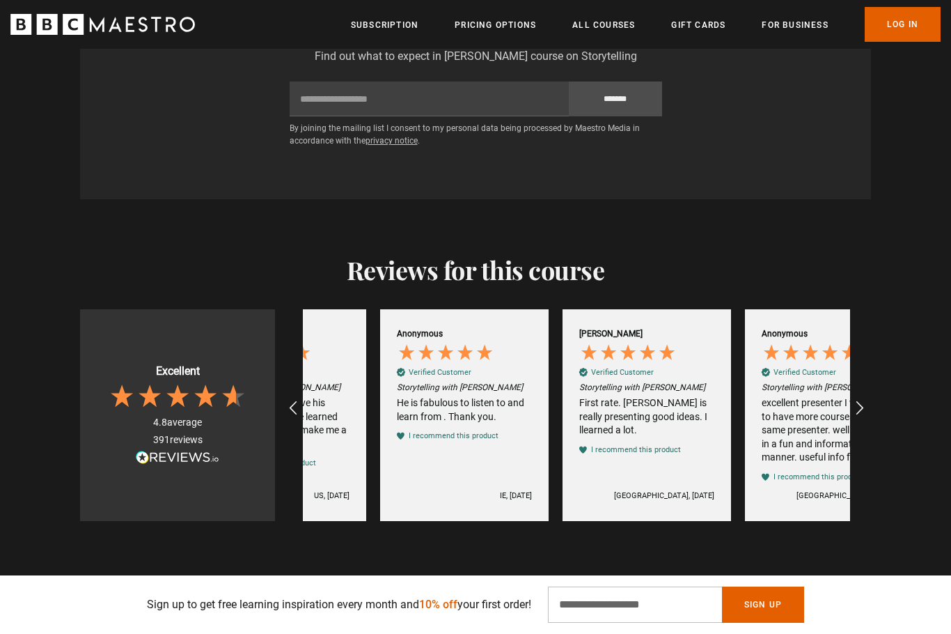
scroll to position [0, 3101]
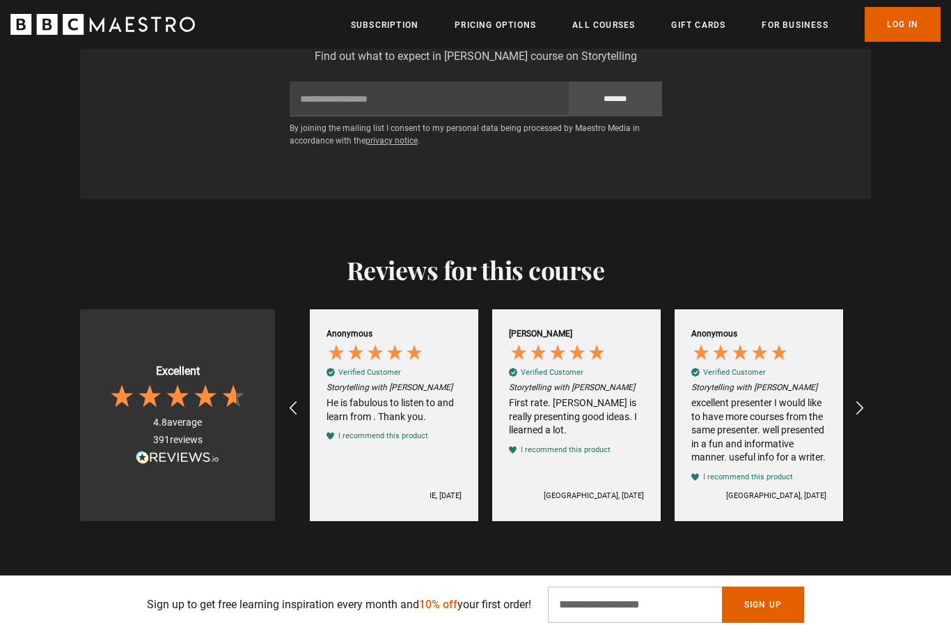
click at [863, 416] on icon "REVIEWS.io Carousel Scroll Right" at bounding box center [860, 408] width 17 height 17
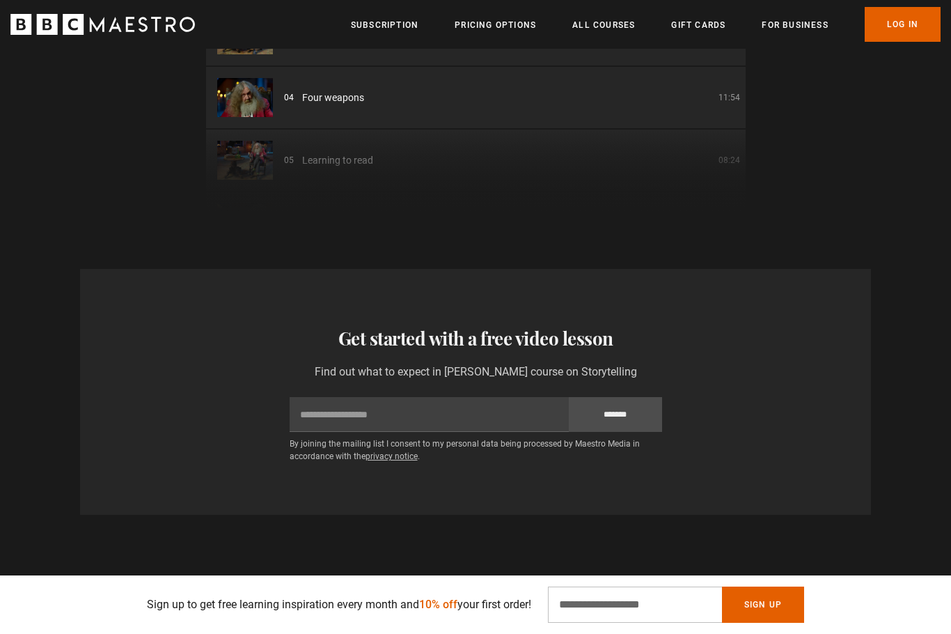
scroll to position [2202, 0]
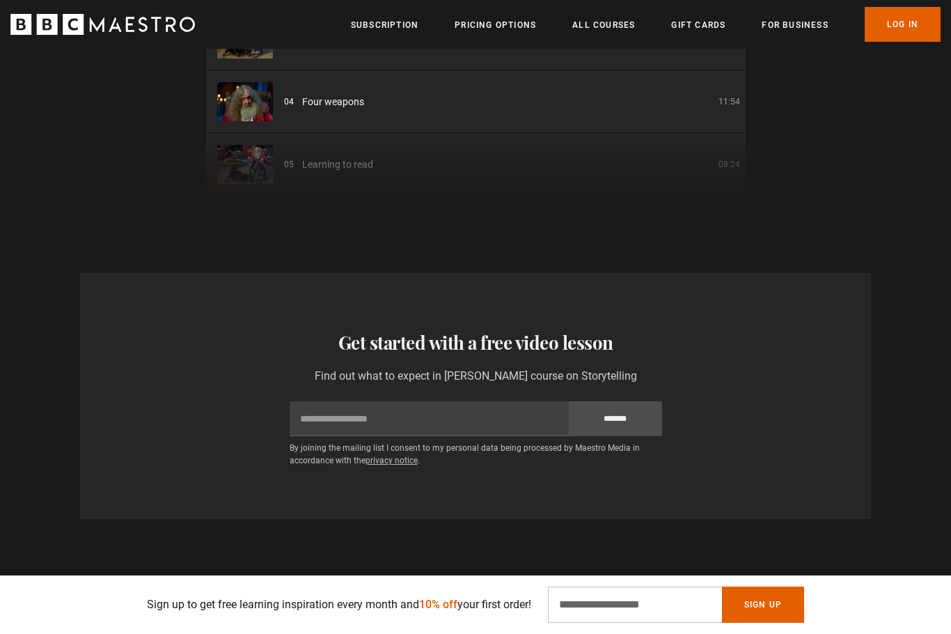
click at [879, 399] on div "Thanks for signing up Check your inbox - your free lesson is on the way! Oops! …" at bounding box center [475, 396] width 897 height 246
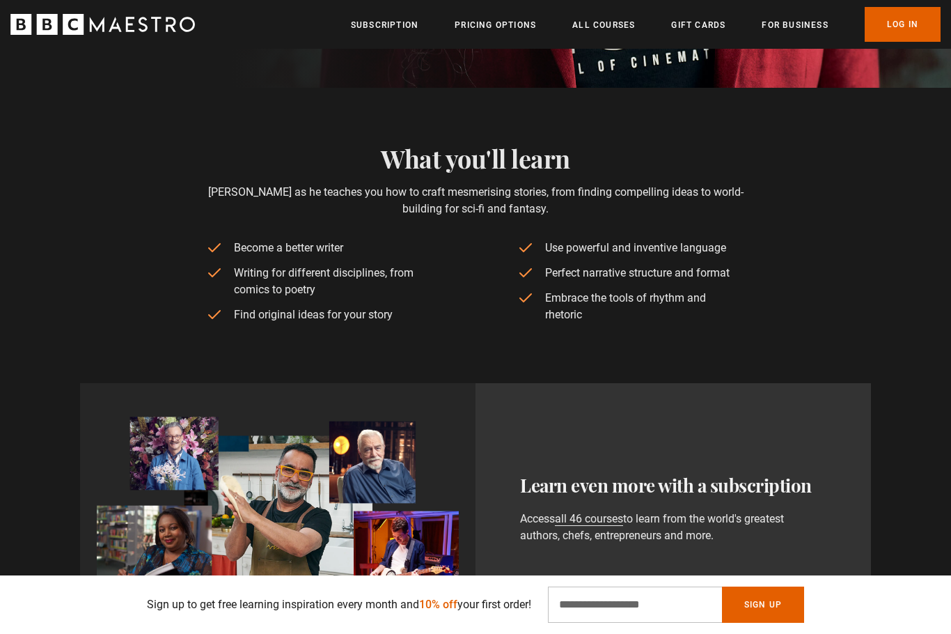
scroll to position [552, 0]
click at [856, 256] on div "What you'll learn Join Alan as he teaches you how to craft mesmerising stories,…" at bounding box center [475, 236] width 897 height 184
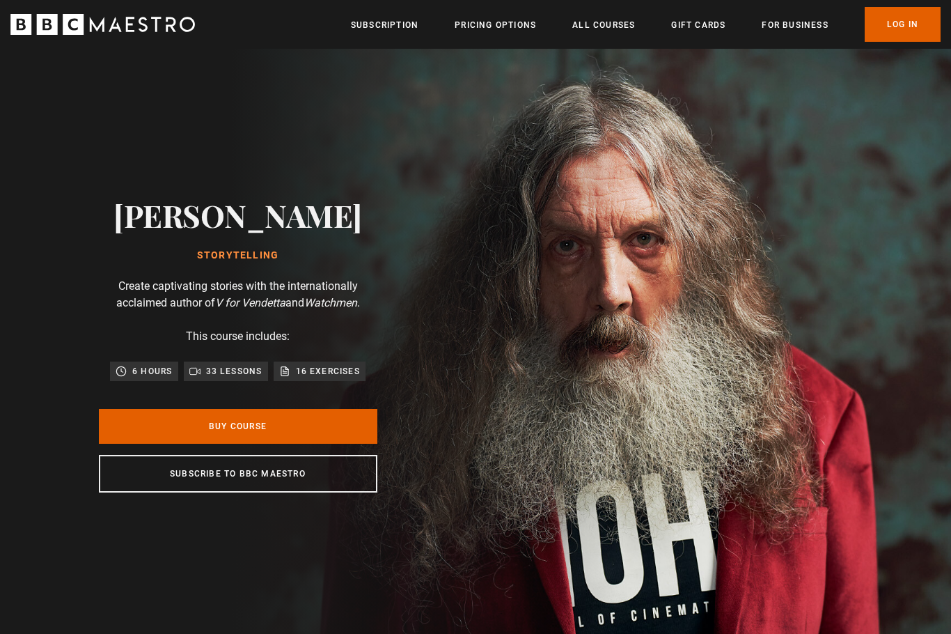
scroll to position [0, 1095]
click at [486, 22] on link "Pricing Options" at bounding box center [495, 25] width 81 height 14
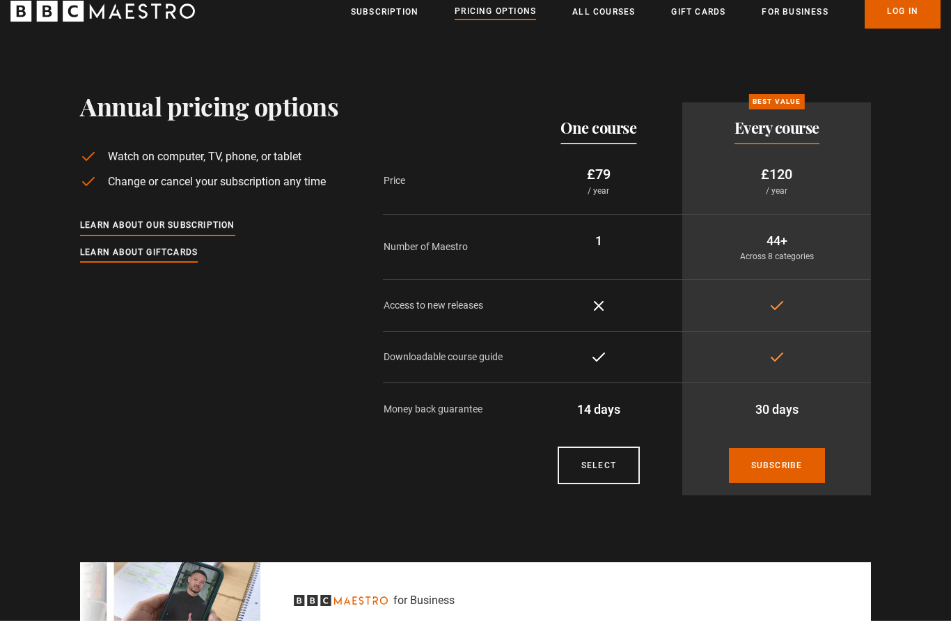
scroll to position [13, 0]
